Goal: Task Accomplishment & Management: Use online tool/utility

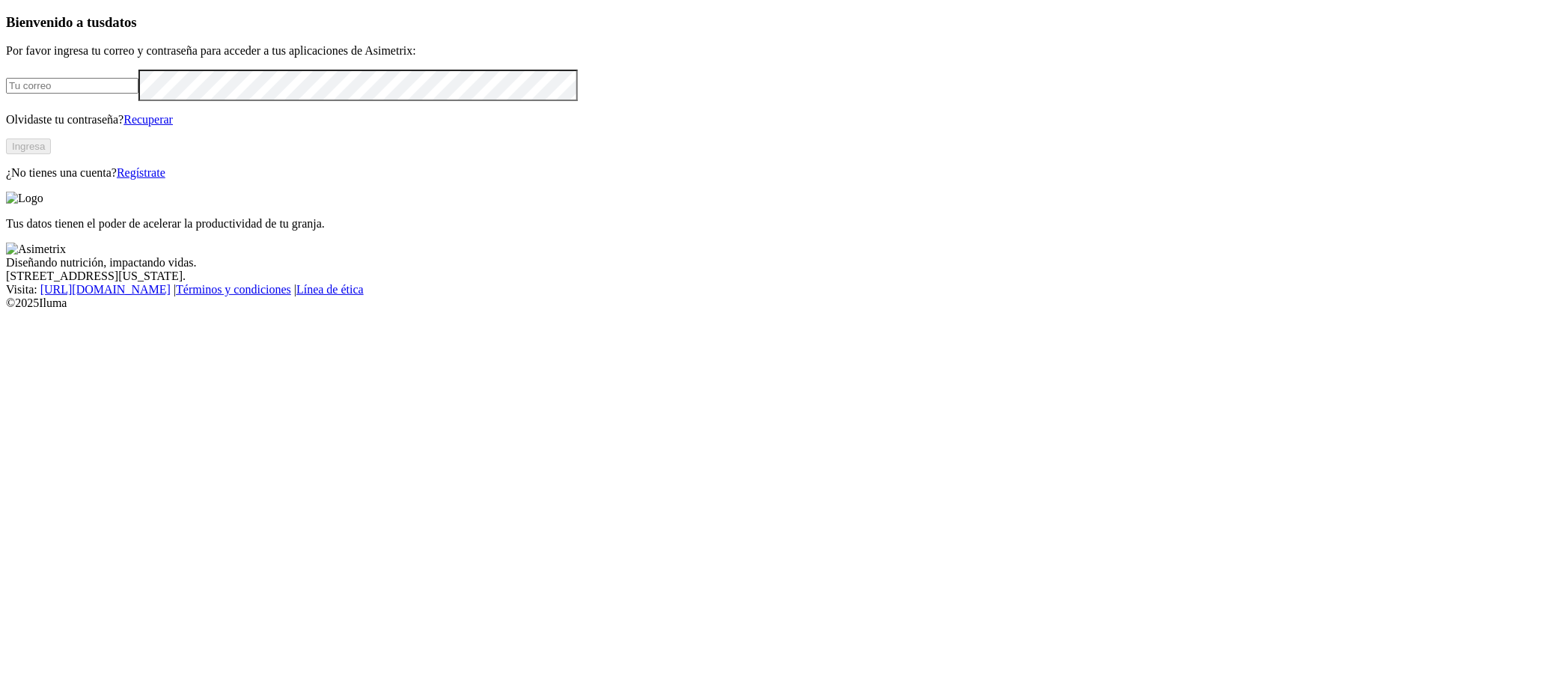
type input "[EMAIL_ADDRESS][PERSON_NAME][DOMAIN_NAME]"
click at [51, 154] on button "Ingresa" at bounding box center [28, 147] width 45 height 15
